Goal: Task Accomplishment & Management: Manage account settings

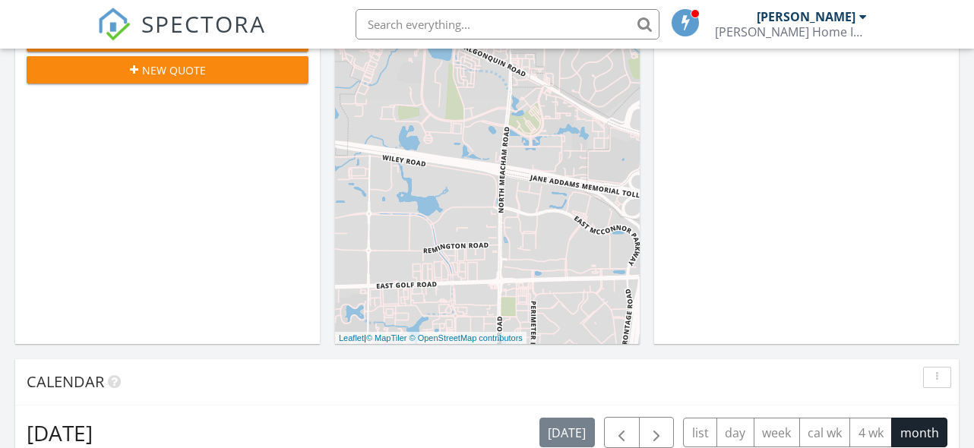
scroll to position [320, 0]
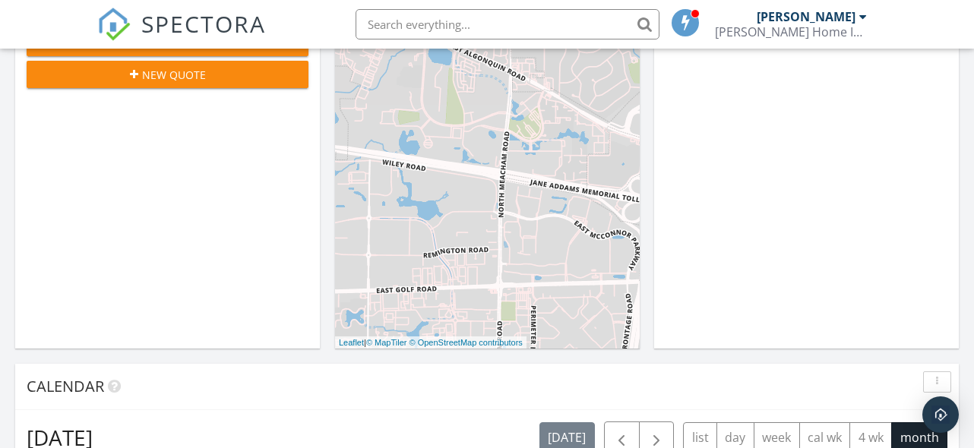
click at [855, 21] on div "[PERSON_NAME]" at bounding box center [806, 16] width 99 height 15
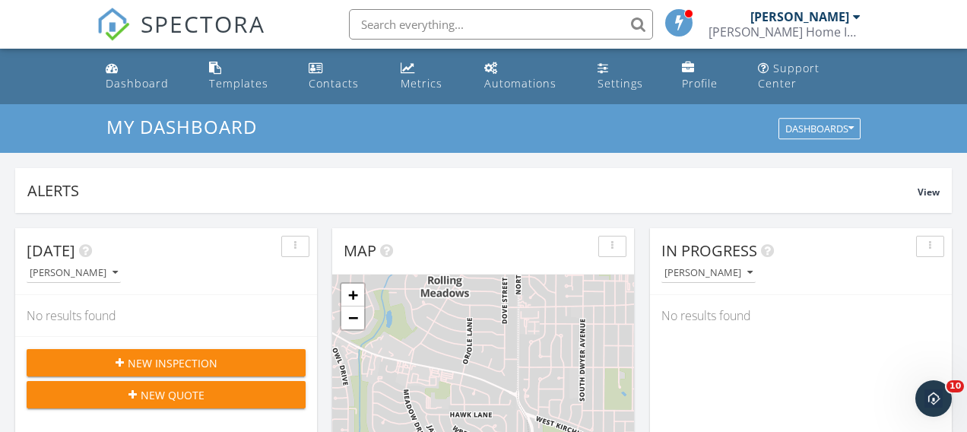
click at [829, 27] on div "[PERSON_NAME] Home Inspections" at bounding box center [784, 31] width 152 height 15
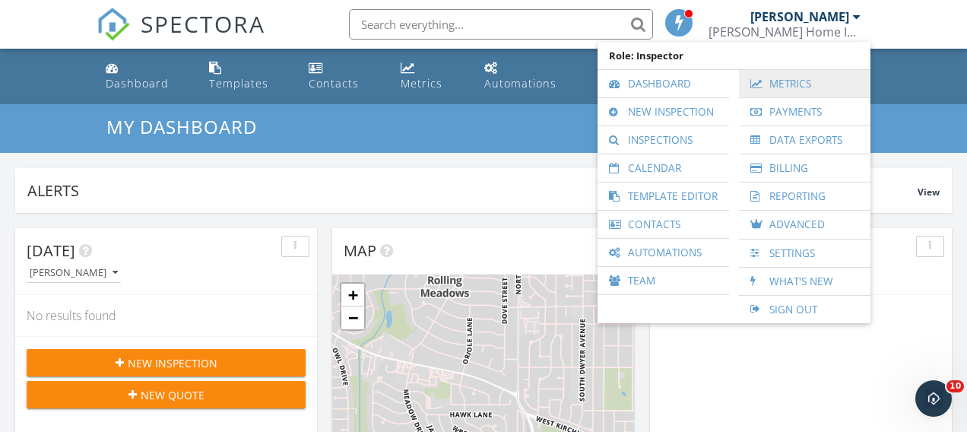
click at [794, 86] on link "Metrics" at bounding box center [804, 83] width 116 height 27
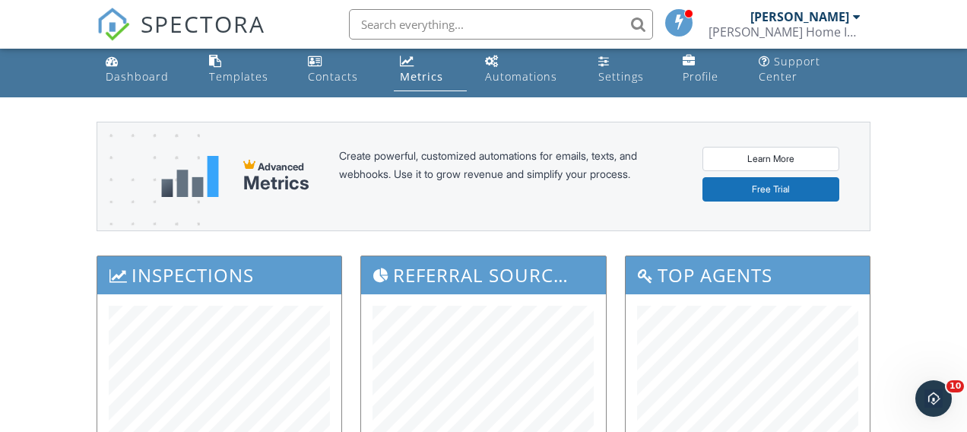
scroll to position [116, 0]
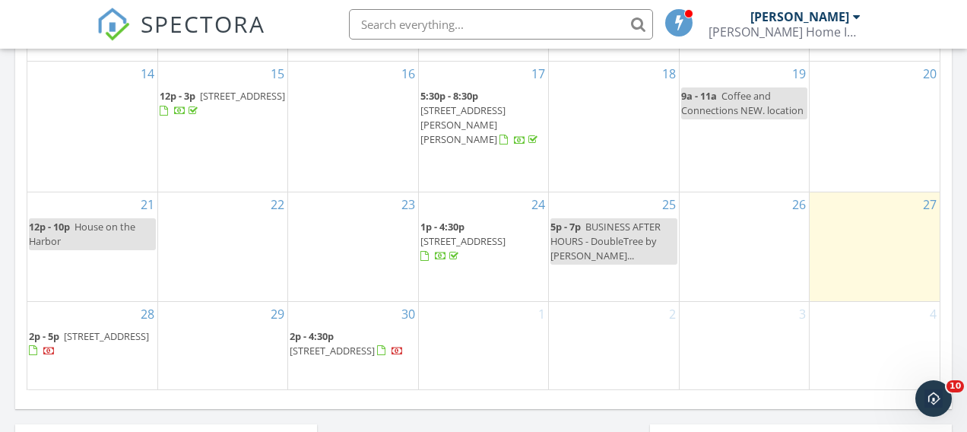
scroll to position [937, 0]
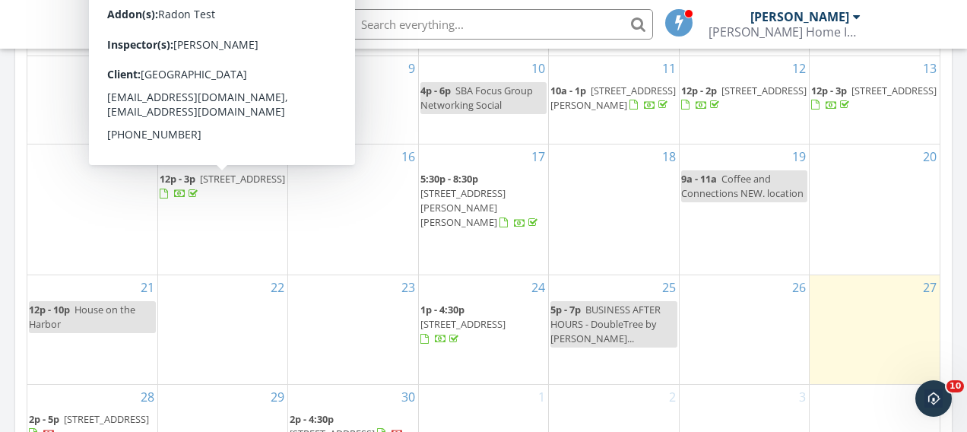
click at [236, 185] on span "6252 Pine Tree Dr, Long Grove 60047" at bounding box center [242, 179] width 85 height 14
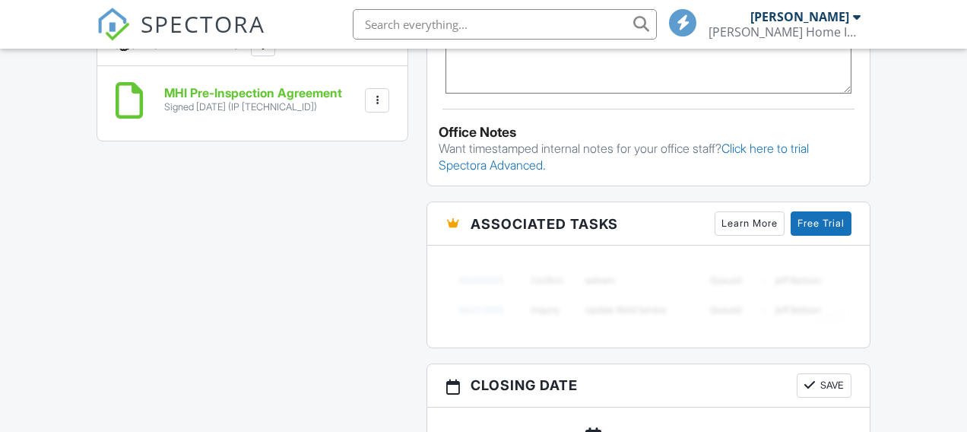
scroll to position [1161, 0]
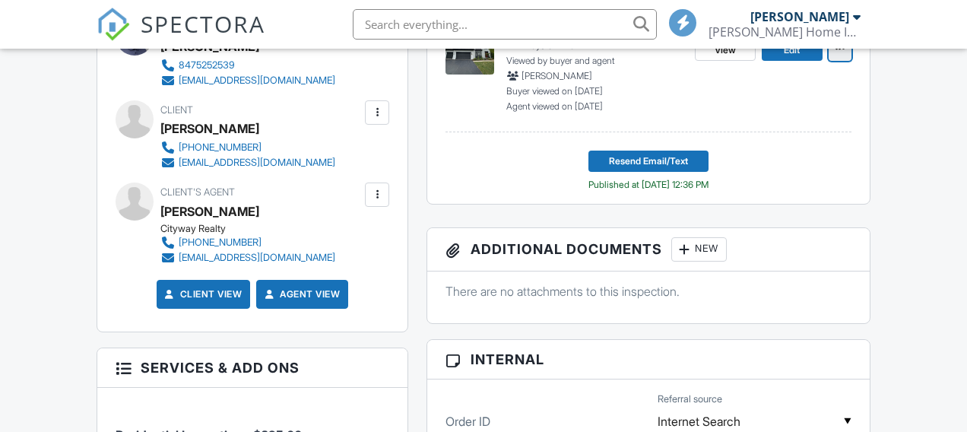
click at [838, 54] on icon at bounding box center [839, 48] width 9 height 11
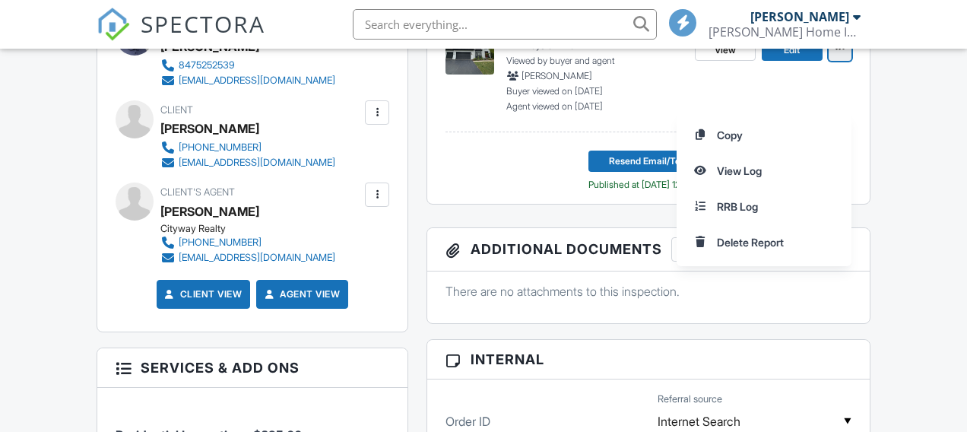
scroll to position [485, 0]
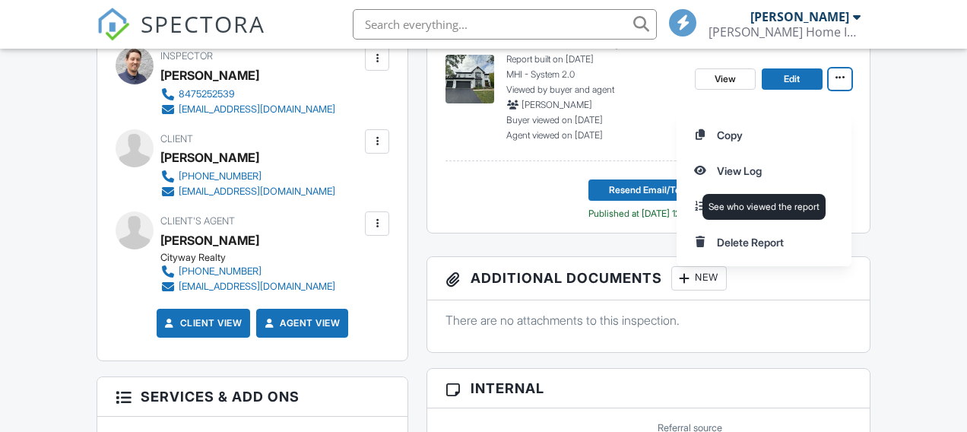
click at [784, 167] on input "View Log" at bounding box center [763, 171] width 155 height 34
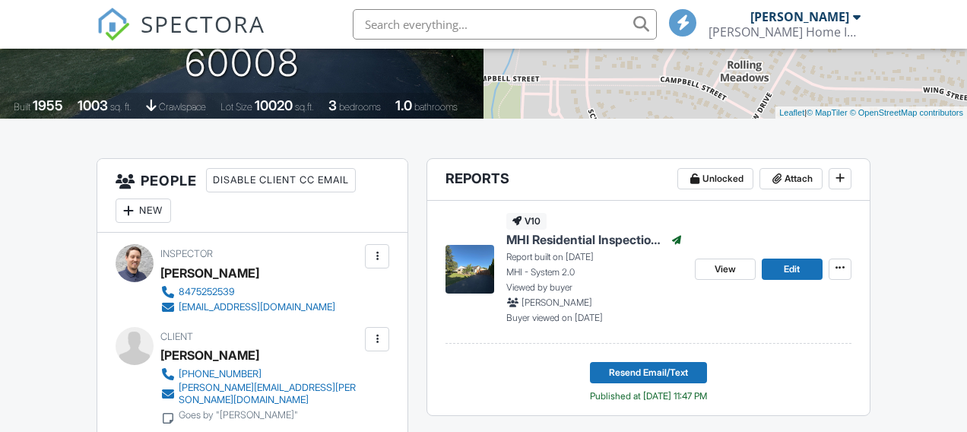
click at [838, 287] on div "View Edit" at bounding box center [773, 268] width 157 height 111
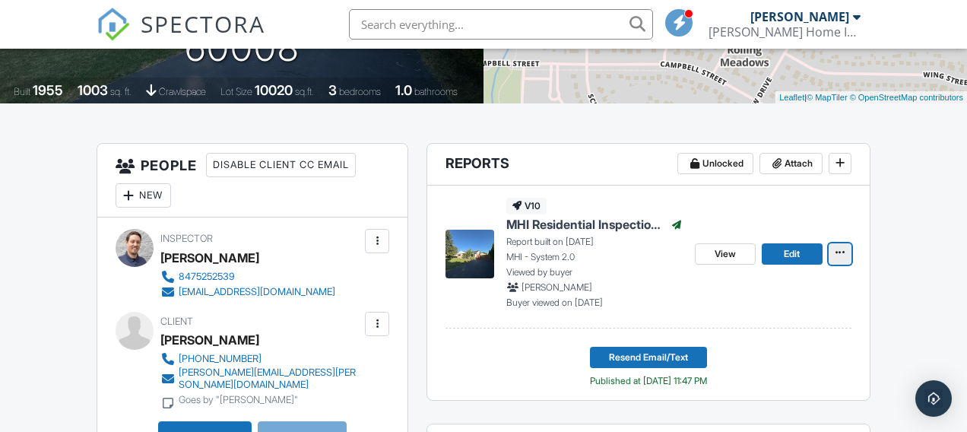
click at [839, 264] on button at bounding box center [839, 253] width 23 height 21
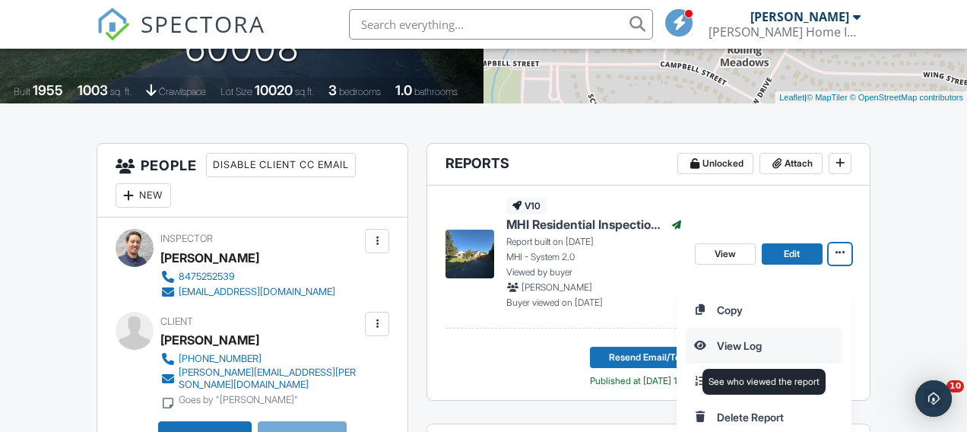
scroll to position [0, 0]
click at [773, 343] on input "View Log" at bounding box center [763, 345] width 155 height 34
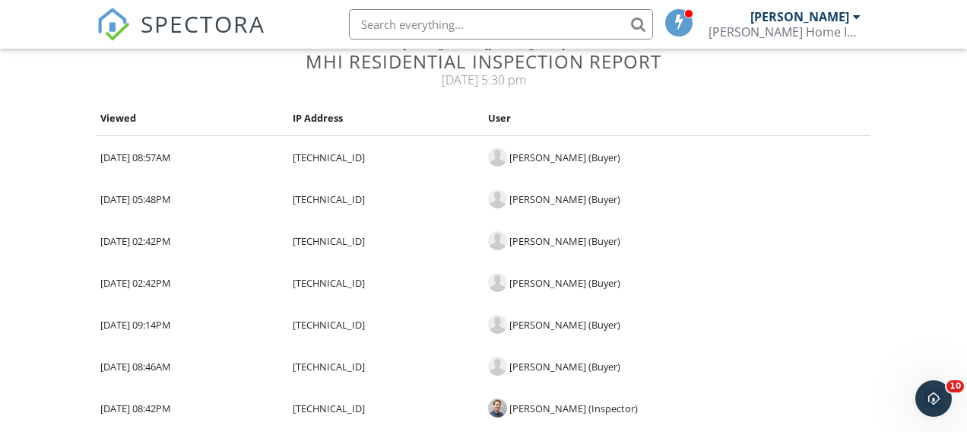
scroll to position [120, 0]
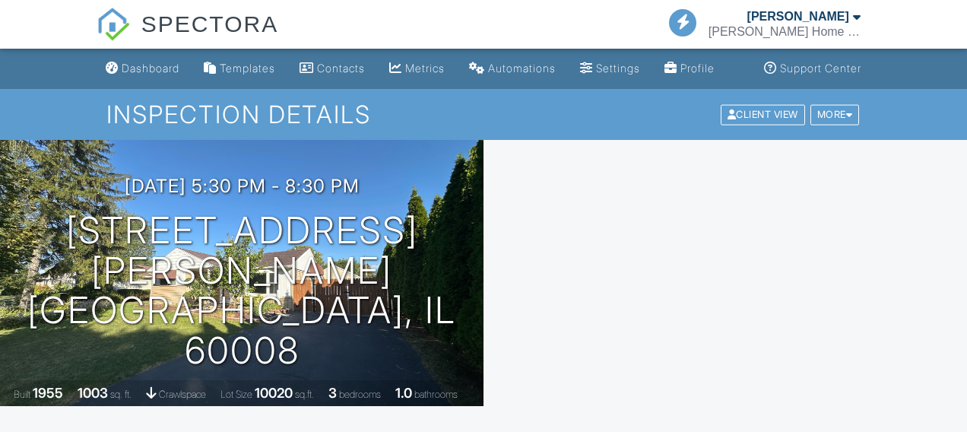
scroll to position [14, 0]
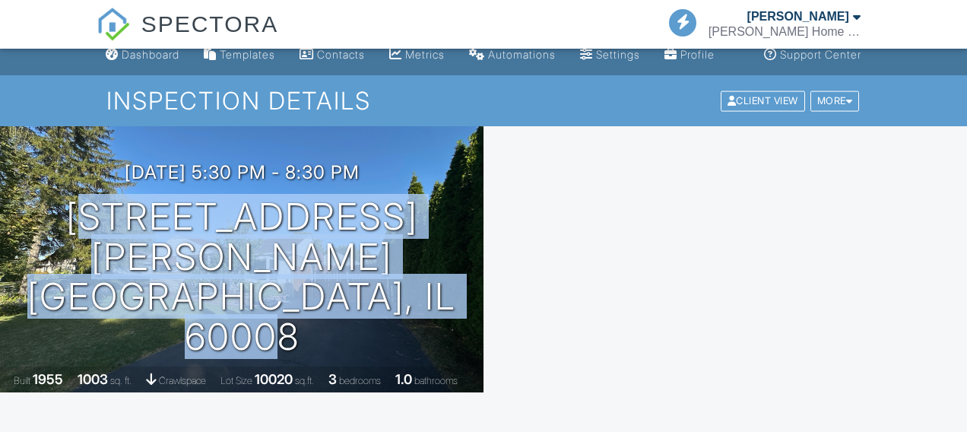
drag, startPoint x: 200, startPoint y: 293, endPoint x: 89, endPoint y: 228, distance: 128.8
click at [87, 227] on div "09/17/2025 5:30 pm - 8:30 pm 2304 Jay Ln Rolling Meadows, IL 60008" at bounding box center [241, 259] width 483 height 195
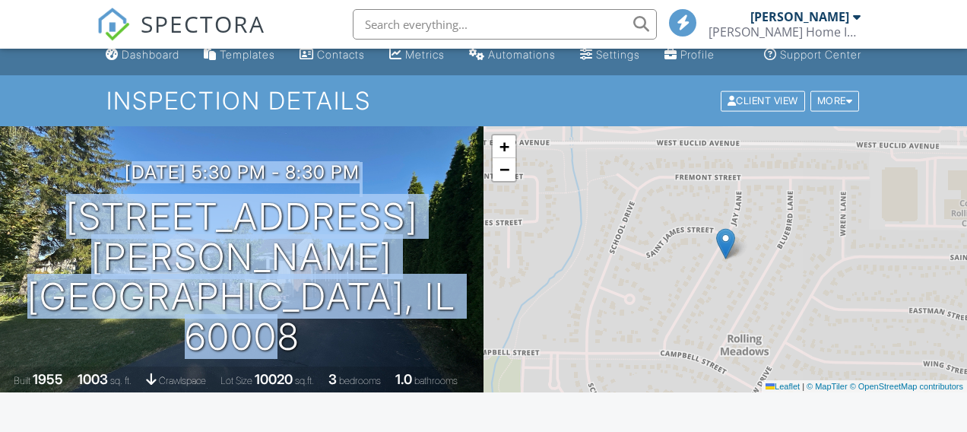
scroll to position [0, 0]
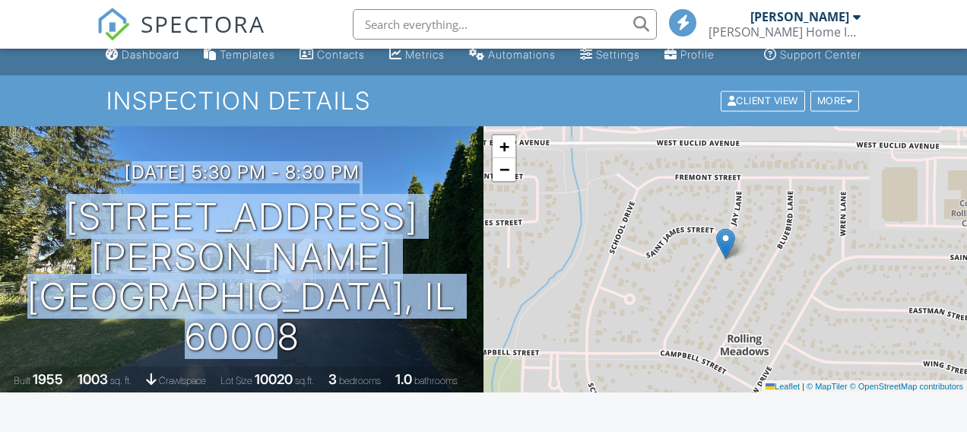
click at [315, 299] on h1 "2304 Jay Ln Rolling Meadows, IL 60008" at bounding box center [241, 277] width 435 height 160
click at [0, 0] on div "City Rolling Meadows" at bounding box center [0, 0] width 0 height 0
click at [318, 318] on div "Address 2304 Jay Ln" at bounding box center [425, 305] width 231 height 54
drag, startPoint x: 179, startPoint y: 268, endPoint x: 298, endPoint y: 319, distance: 129.7
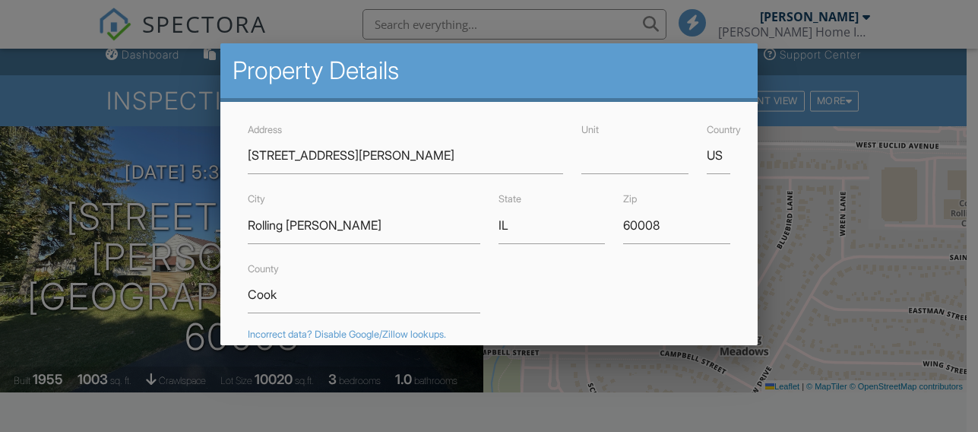
drag, startPoint x: 138, startPoint y: 122, endPoint x: 324, endPoint y: 8, distance: 217.7
click at [138, 122] on div at bounding box center [489, 194] width 978 height 540
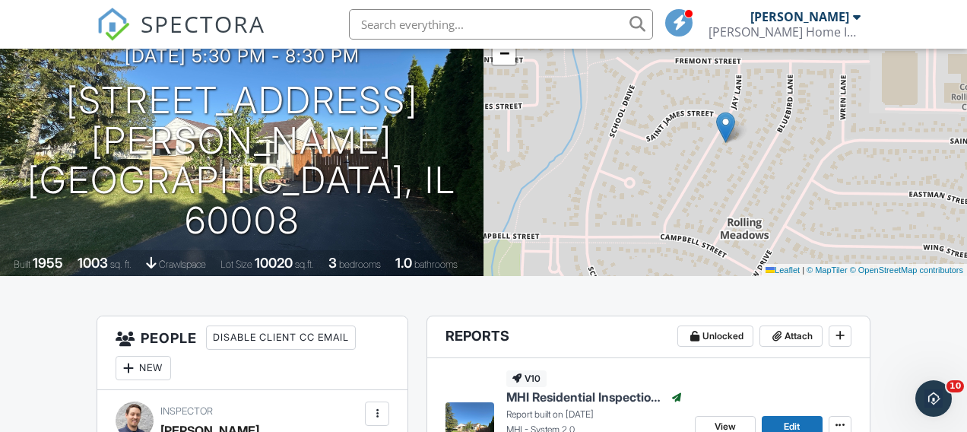
scroll to position [133, 0]
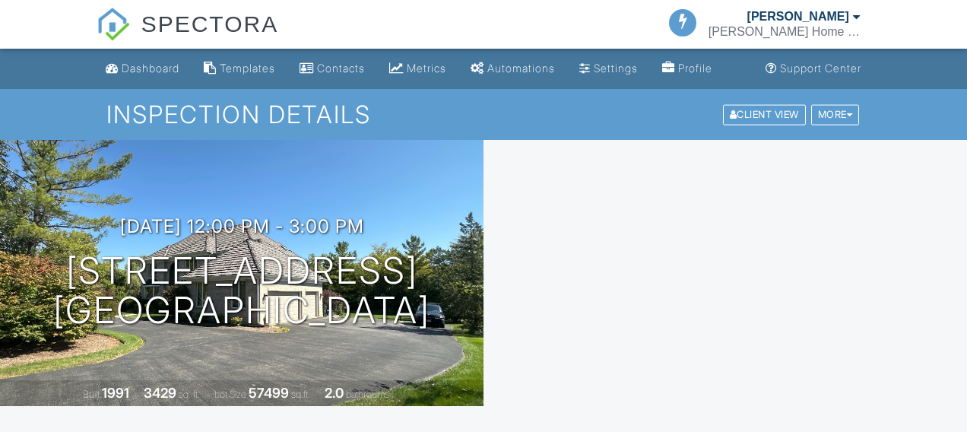
scroll to position [1116, 0]
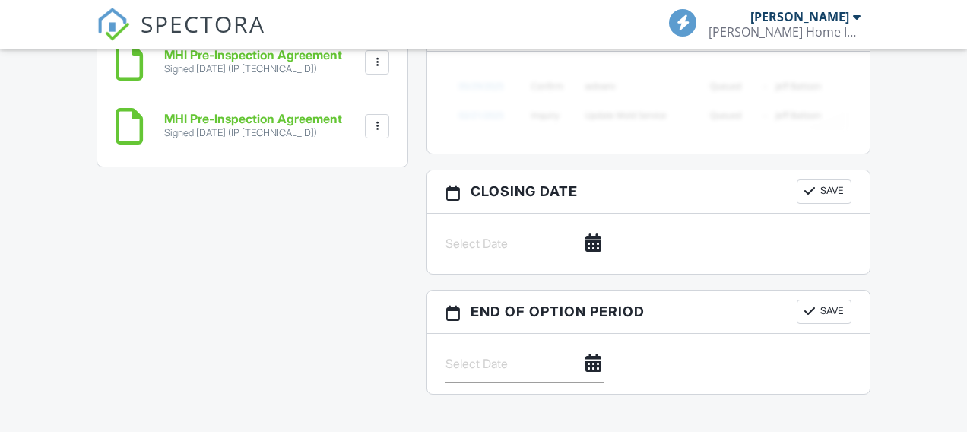
click at [378, 138] on div at bounding box center [377, 126] width 24 height 24
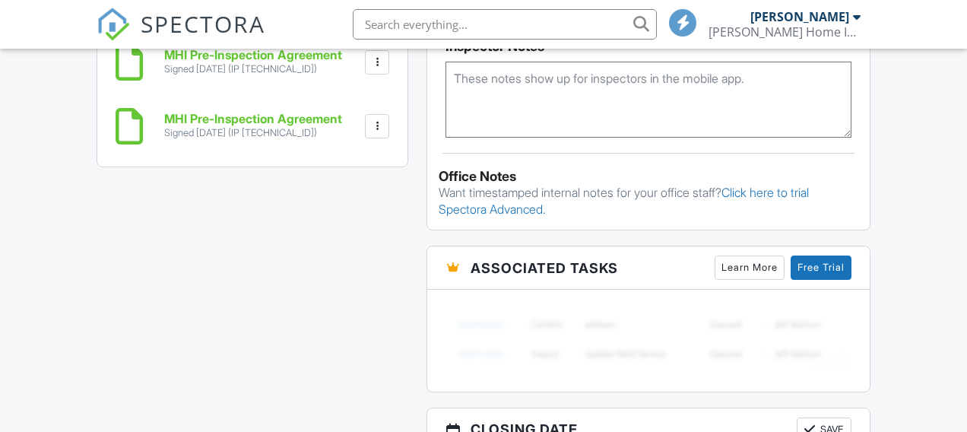
scroll to position [1215, 0]
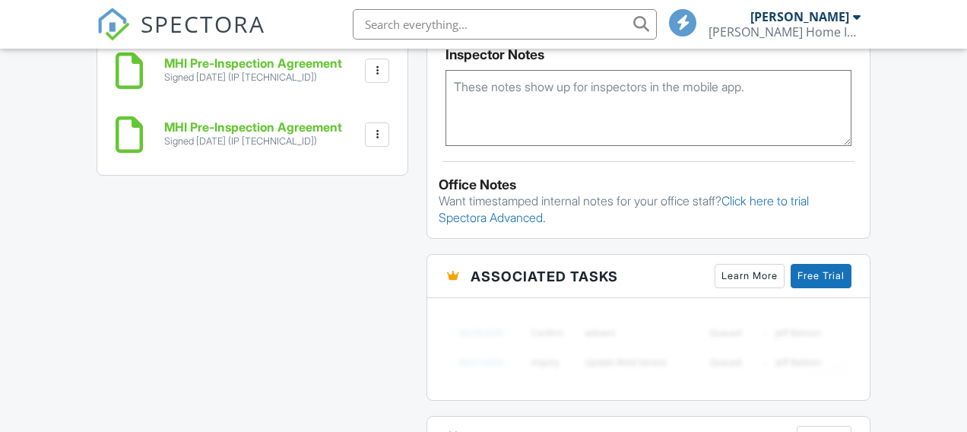
scroll to position [344, 0]
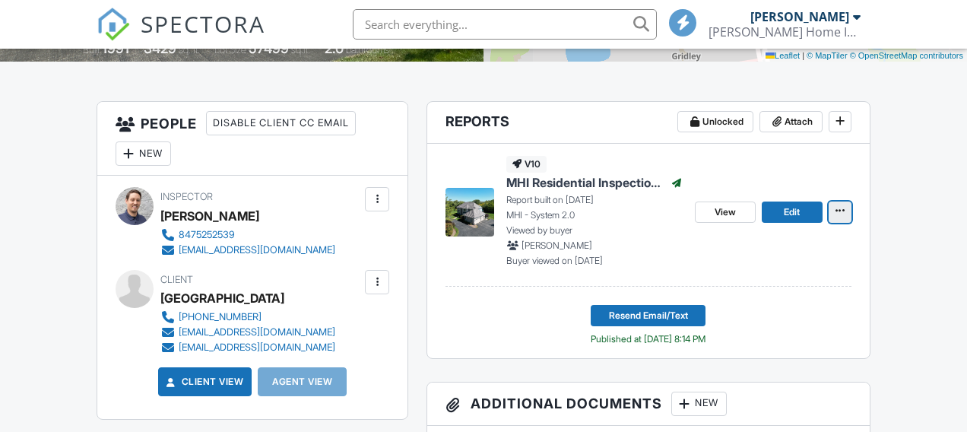
click at [835, 216] on icon at bounding box center [839, 210] width 9 height 11
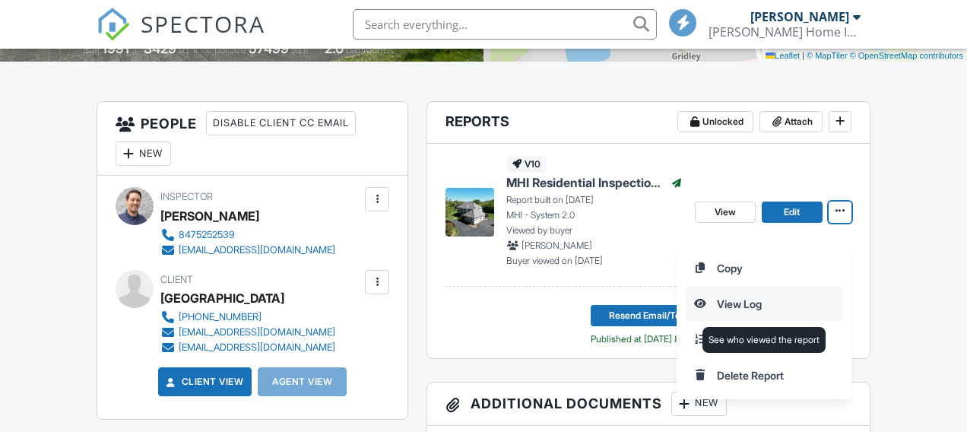
scroll to position [0, 0]
click at [761, 303] on input "View Log" at bounding box center [763, 304] width 155 height 34
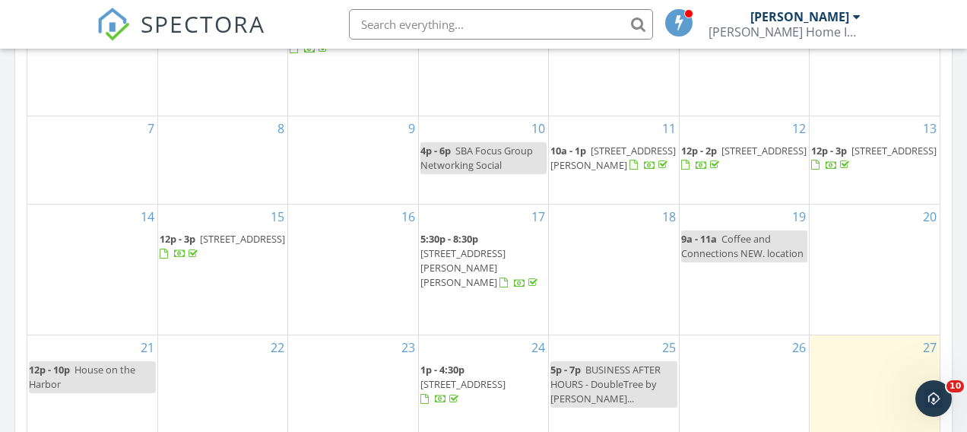
scroll to position [786, 0]
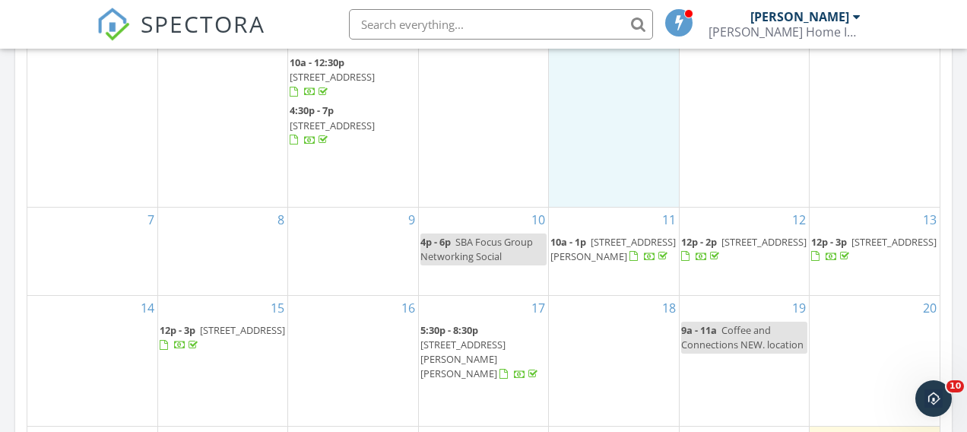
click at [581, 130] on div "4" at bounding box center [613, 117] width 129 height 179
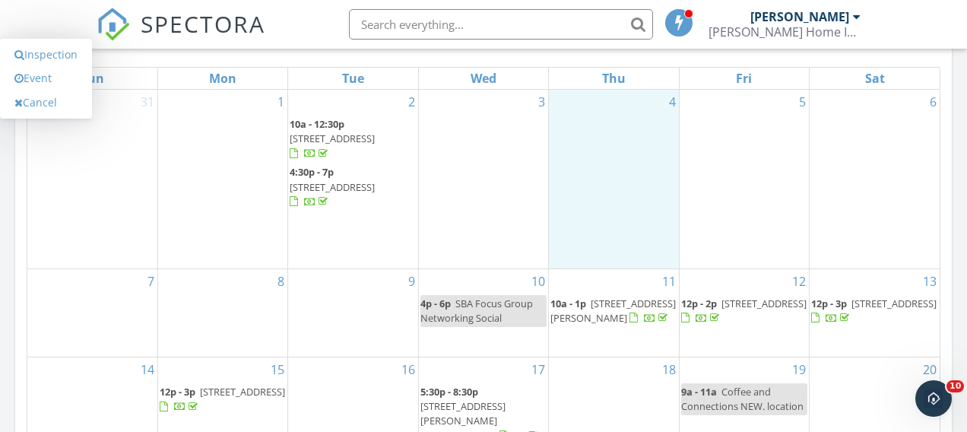
scroll to position [707, 0]
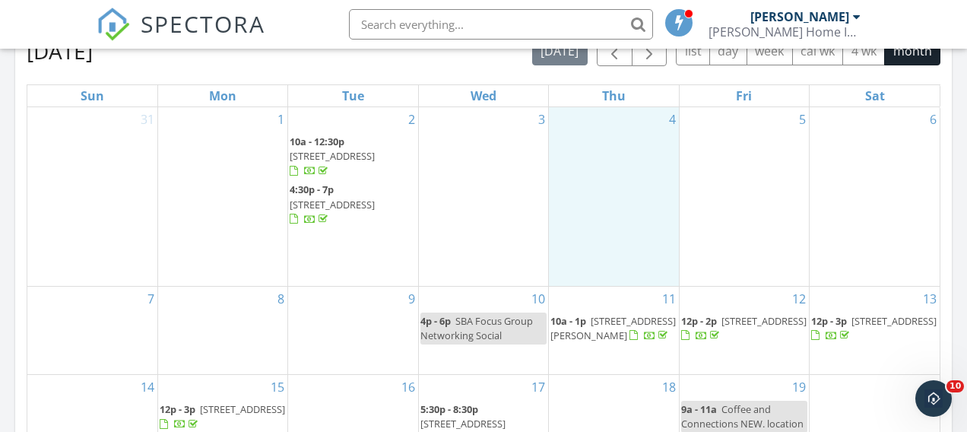
click at [540, 169] on div "3" at bounding box center [483, 196] width 129 height 179
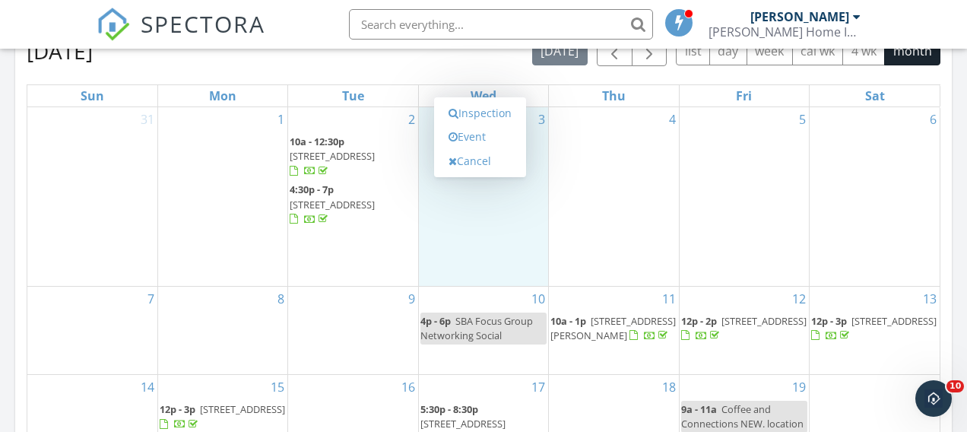
click at [675, 166] on div "4" at bounding box center [613, 196] width 129 height 179
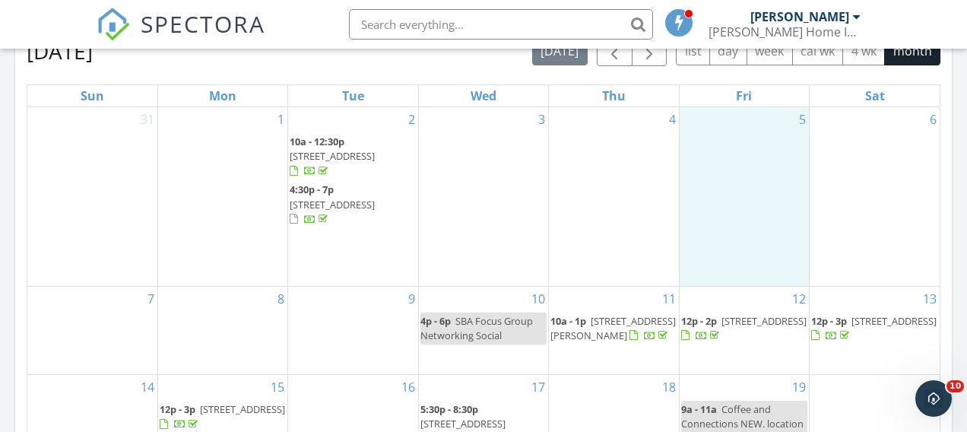
click at [751, 166] on div "5" at bounding box center [743, 196] width 129 height 179
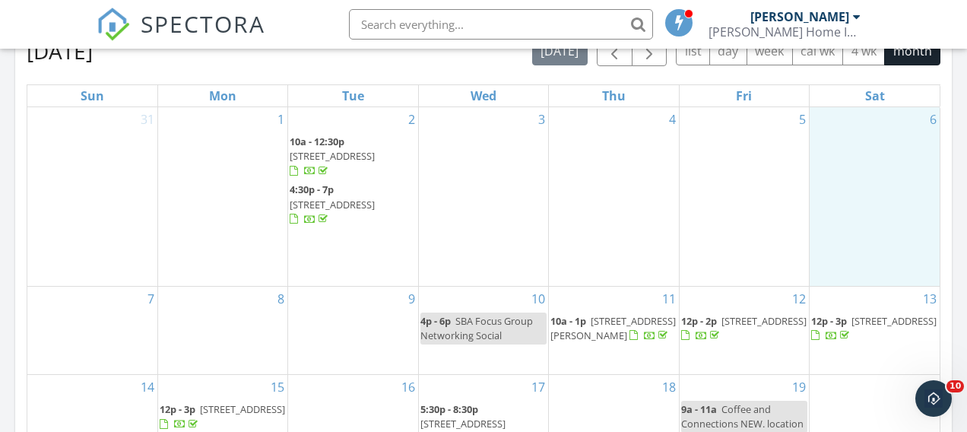
click at [917, 172] on div "6" at bounding box center [874, 196] width 130 height 179
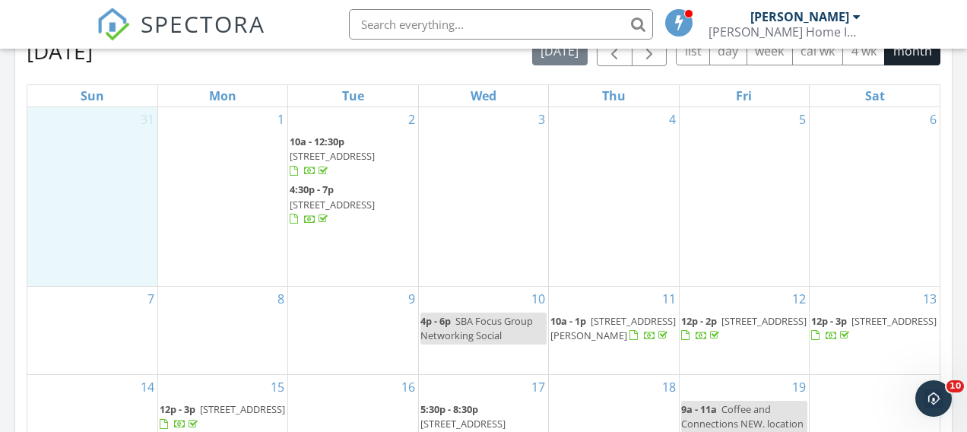
click at [89, 152] on div "31" at bounding box center [92, 196] width 130 height 179
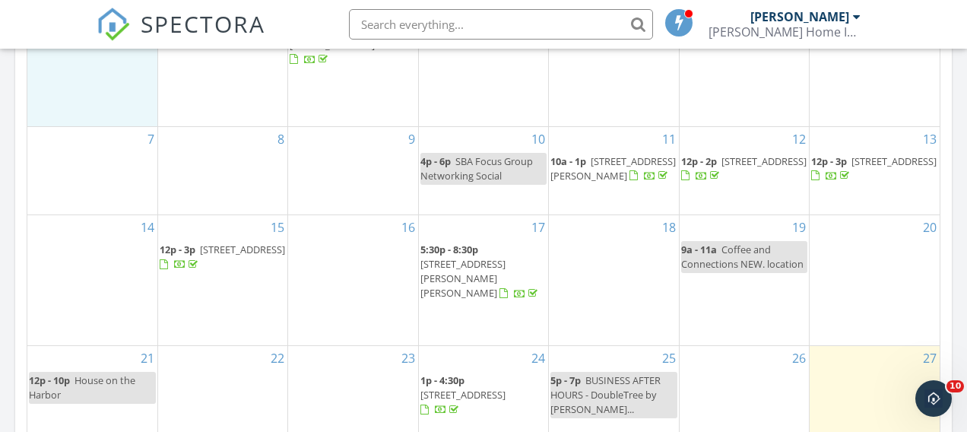
scroll to position [1002, 0]
